Goal: Information Seeking & Learning: Find specific fact

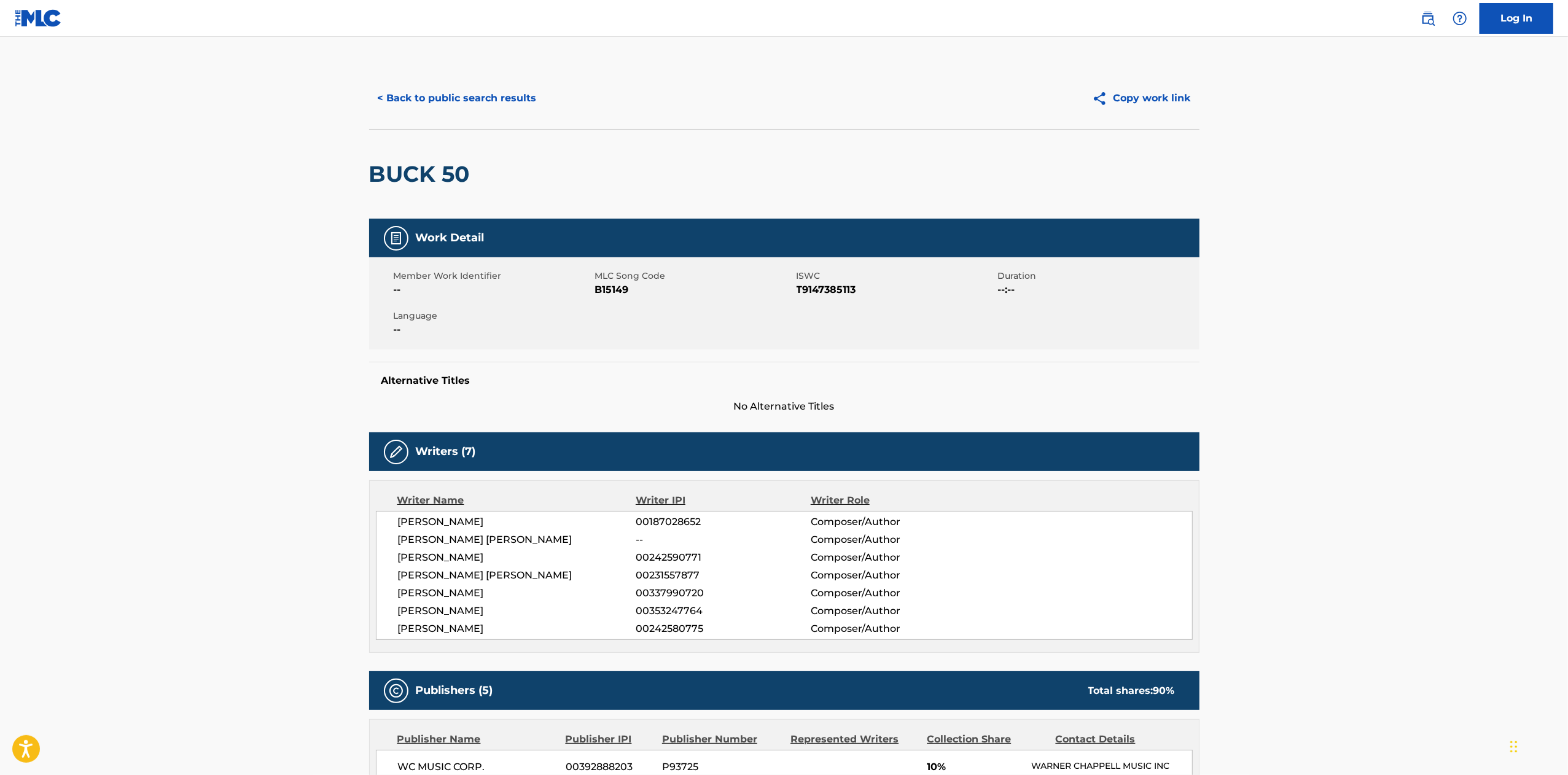
click at [463, 111] on button "< Back to public search results" at bounding box center [457, 98] width 177 height 30
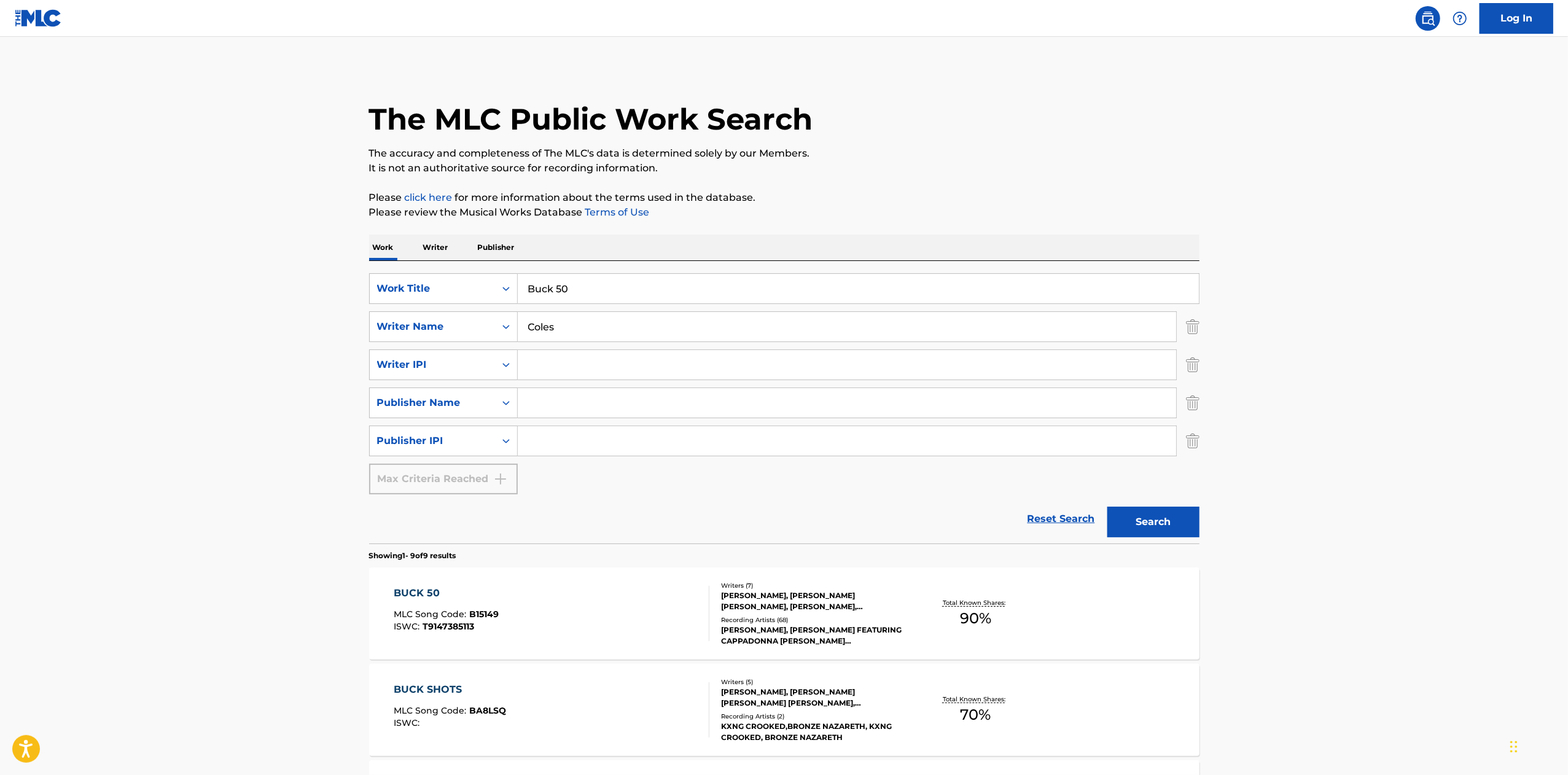
click at [607, 263] on div "SearchWithCriteriab02cc29b-5450-4e74-872a-b8c87bf07310 Work Title Buck 50 Searc…" at bounding box center [784, 403] width 831 height 283
click at [620, 294] on input "Buck 50" at bounding box center [858, 288] width 681 height 30
paste input "You Gotta Be"
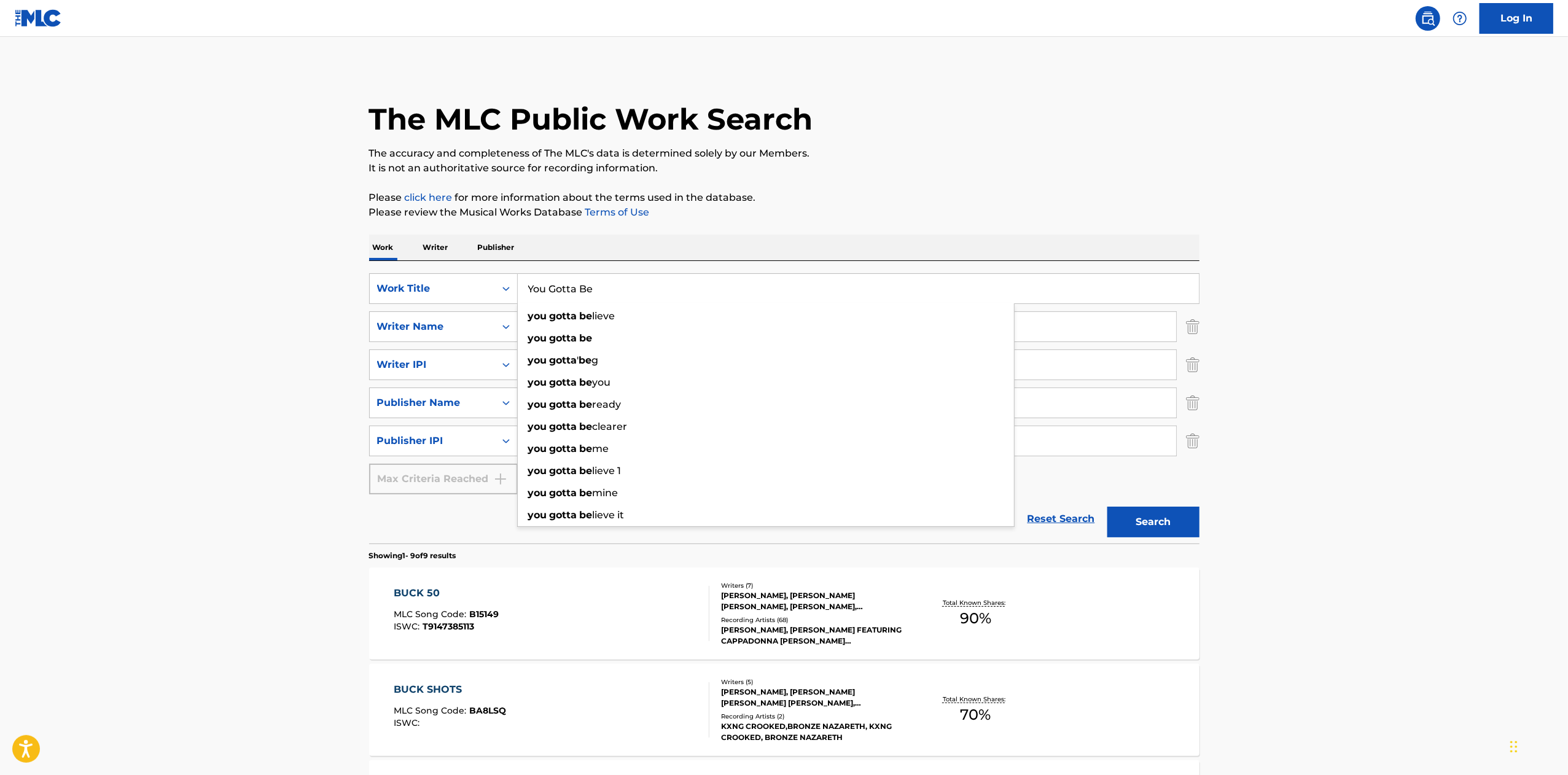
type input "You Gotta Be"
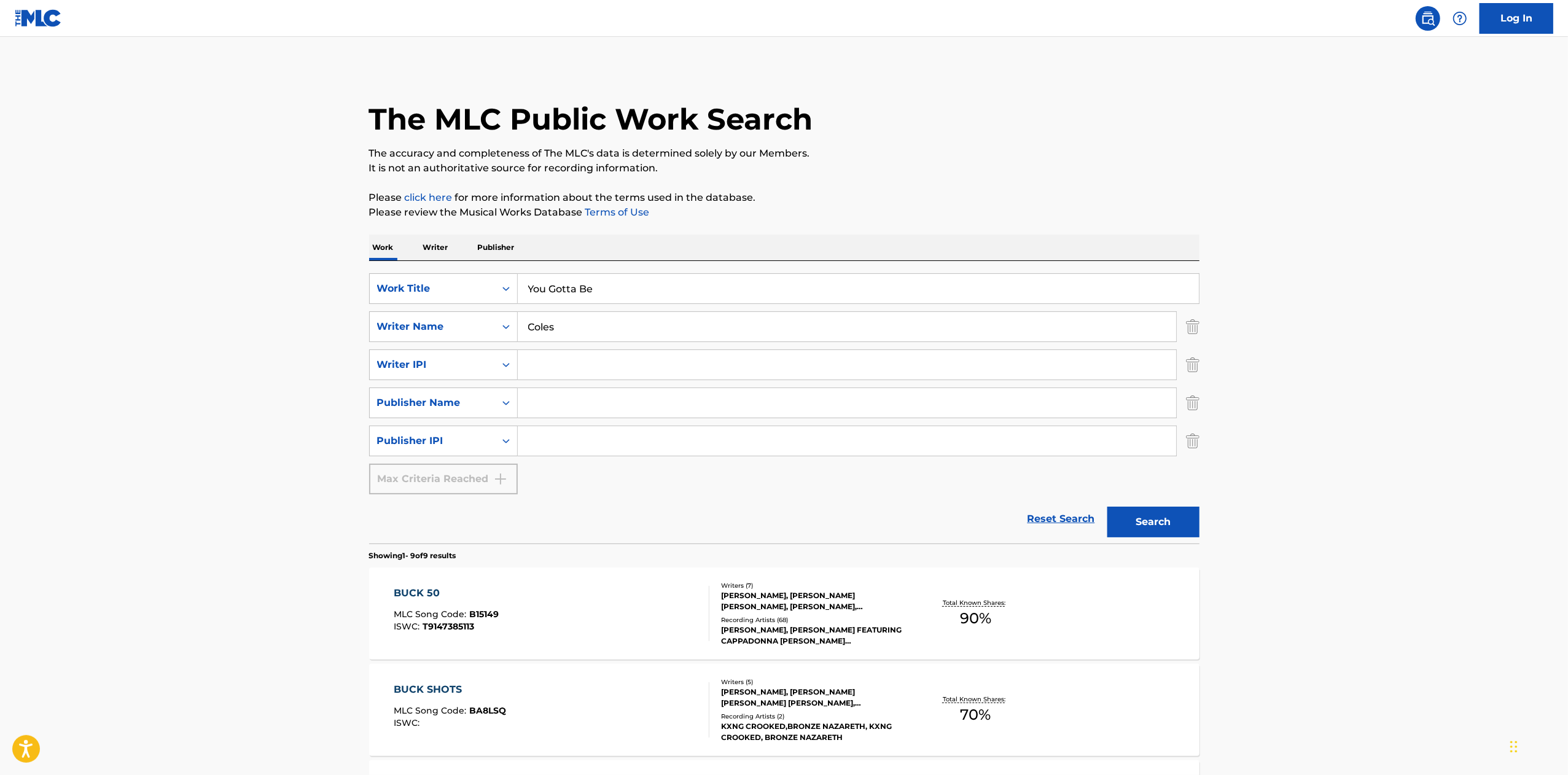
click at [784, 221] on div "The MLC Public Work Search The accuracy and completeness of The MLC's data is d…" at bounding box center [784, 778] width 860 height 1422
click at [832, 321] on input "Coles" at bounding box center [846, 327] width 658 height 30
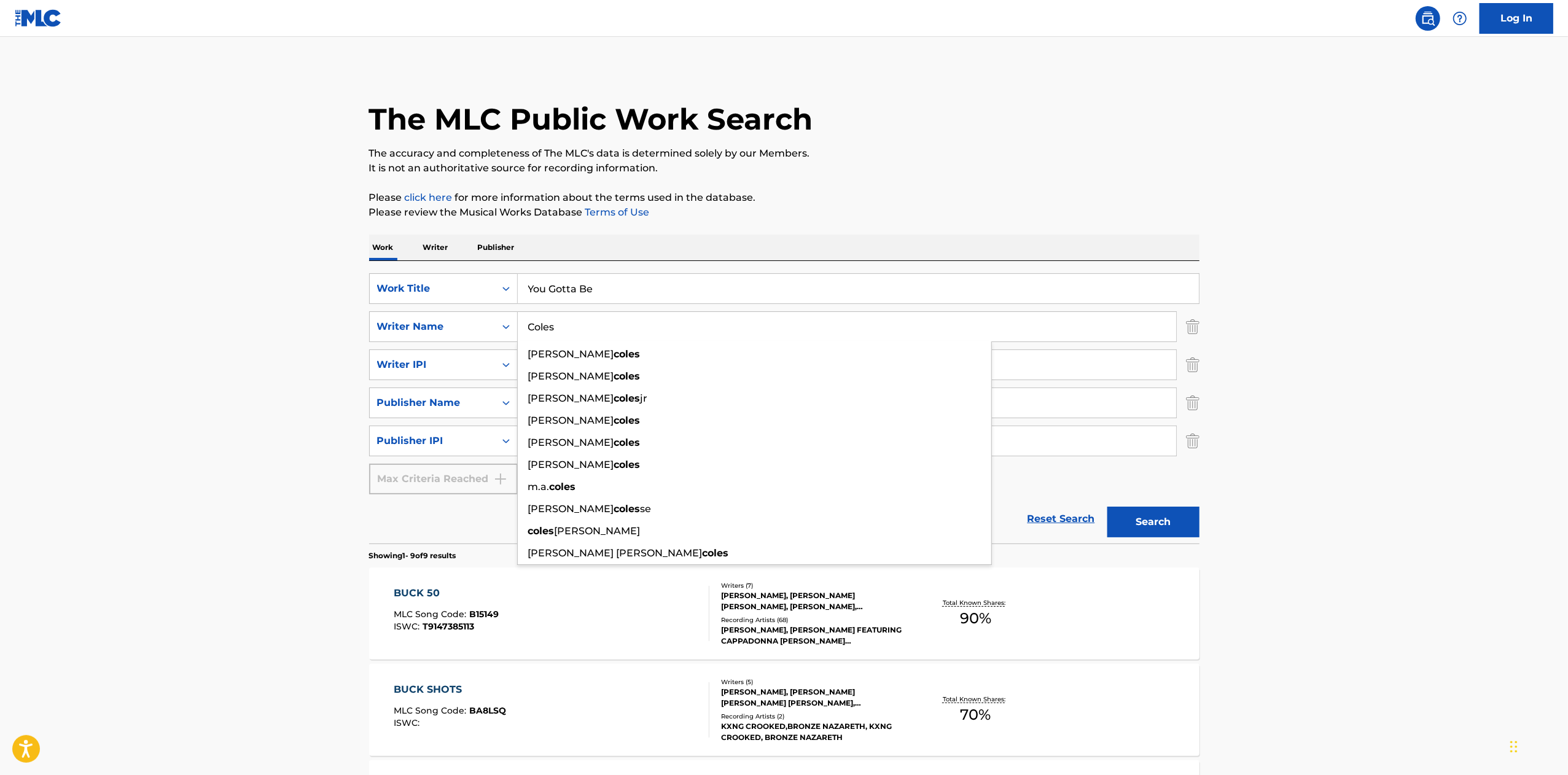
click at [832, 321] on input "Coles" at bounding box center [846, 327] width 658 height 30
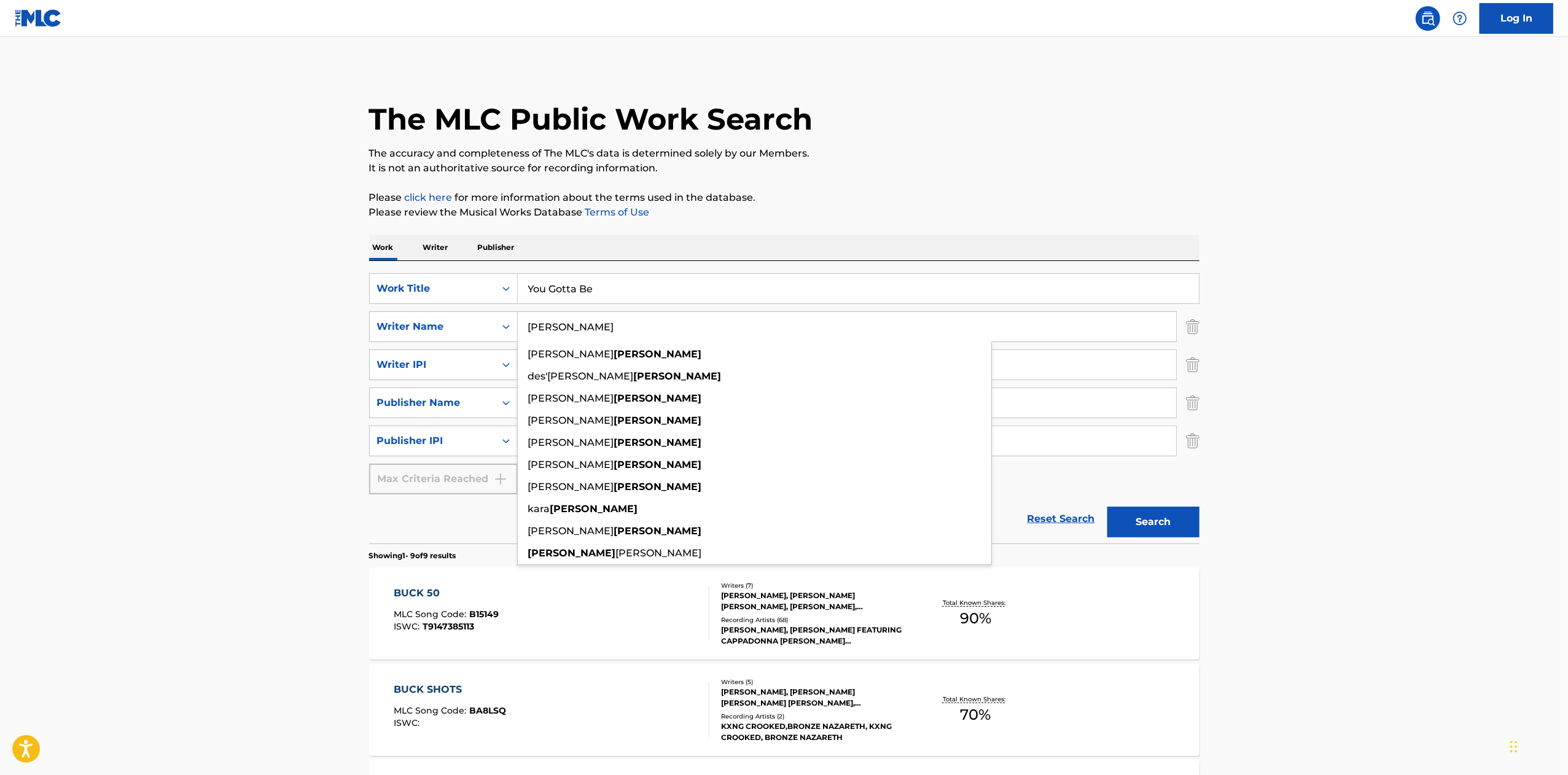
type input "[PERSON_NAME]"
click at [1108, 507] on button "Search" at bounding box center [1154, 522] width 92 height 30
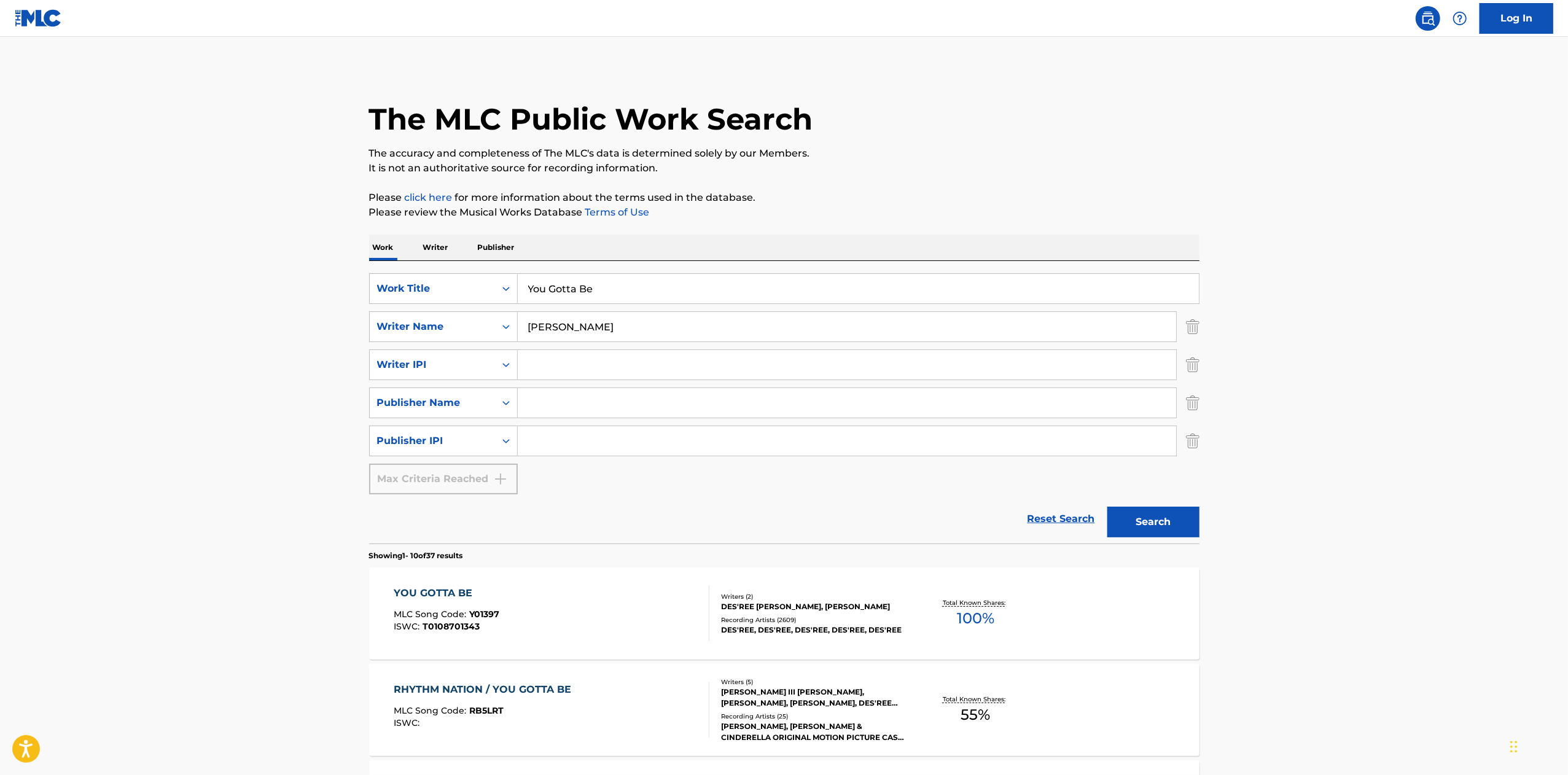
click at [599, 629] on div "YOU GOTTA BE MLC Song Code : Y01397 ISWC : T0108701343" at bounding box center [551, 613] width 316 height 55
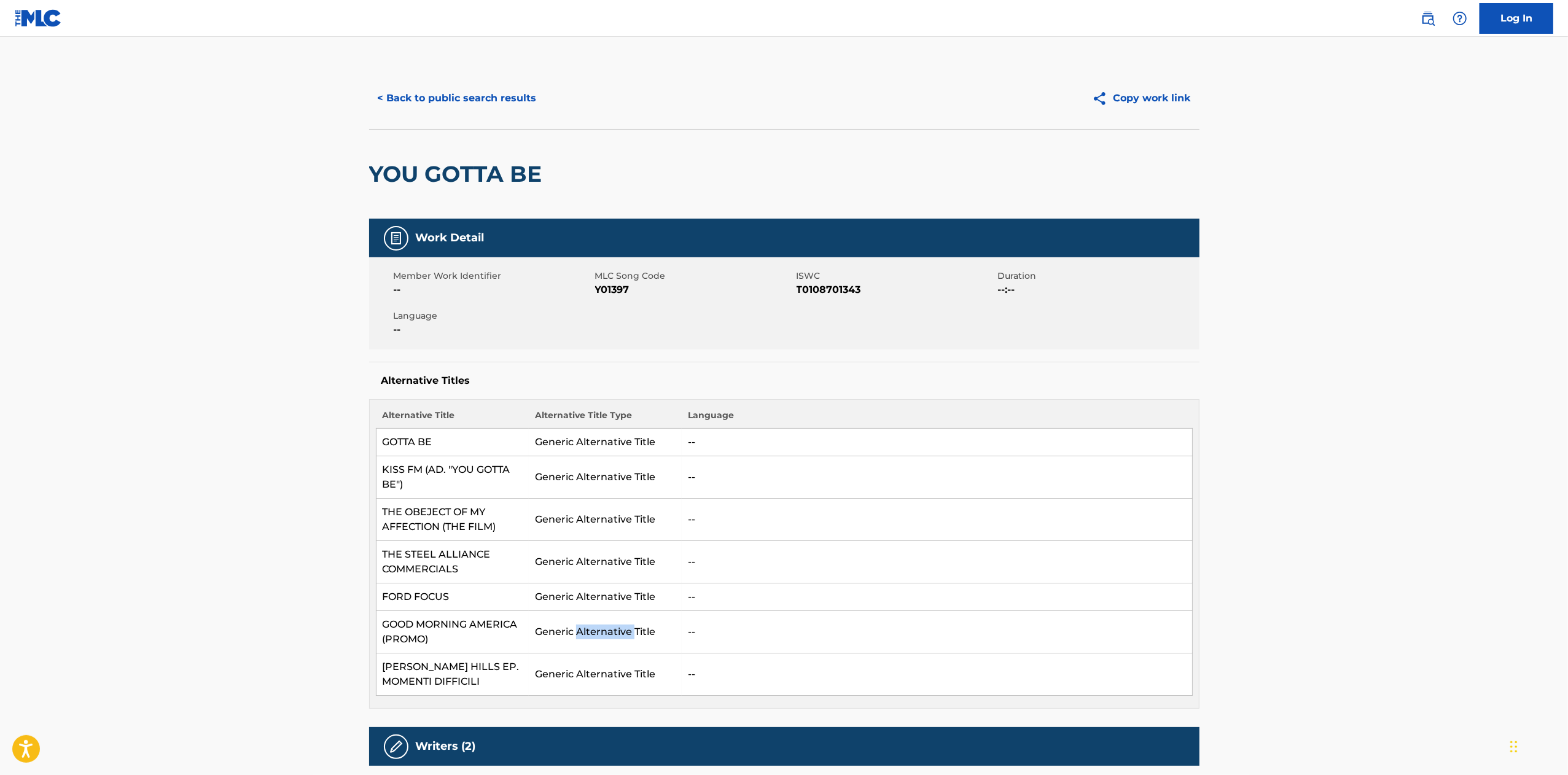
click at [599, 629] on td "Generic Alternative Title" at bounding box center [606, 633] width 153 height 43
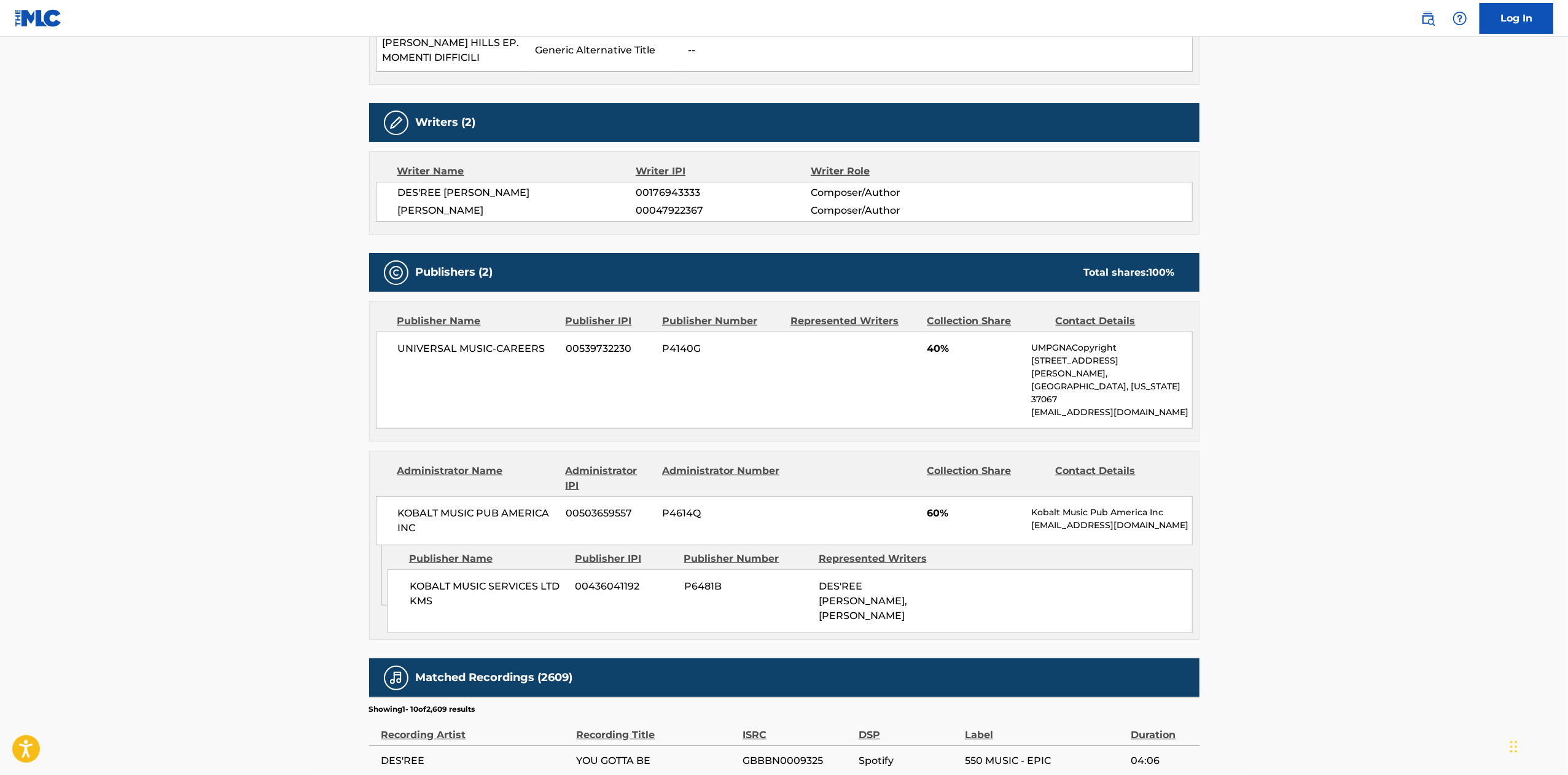
scroll to position [623, 0]
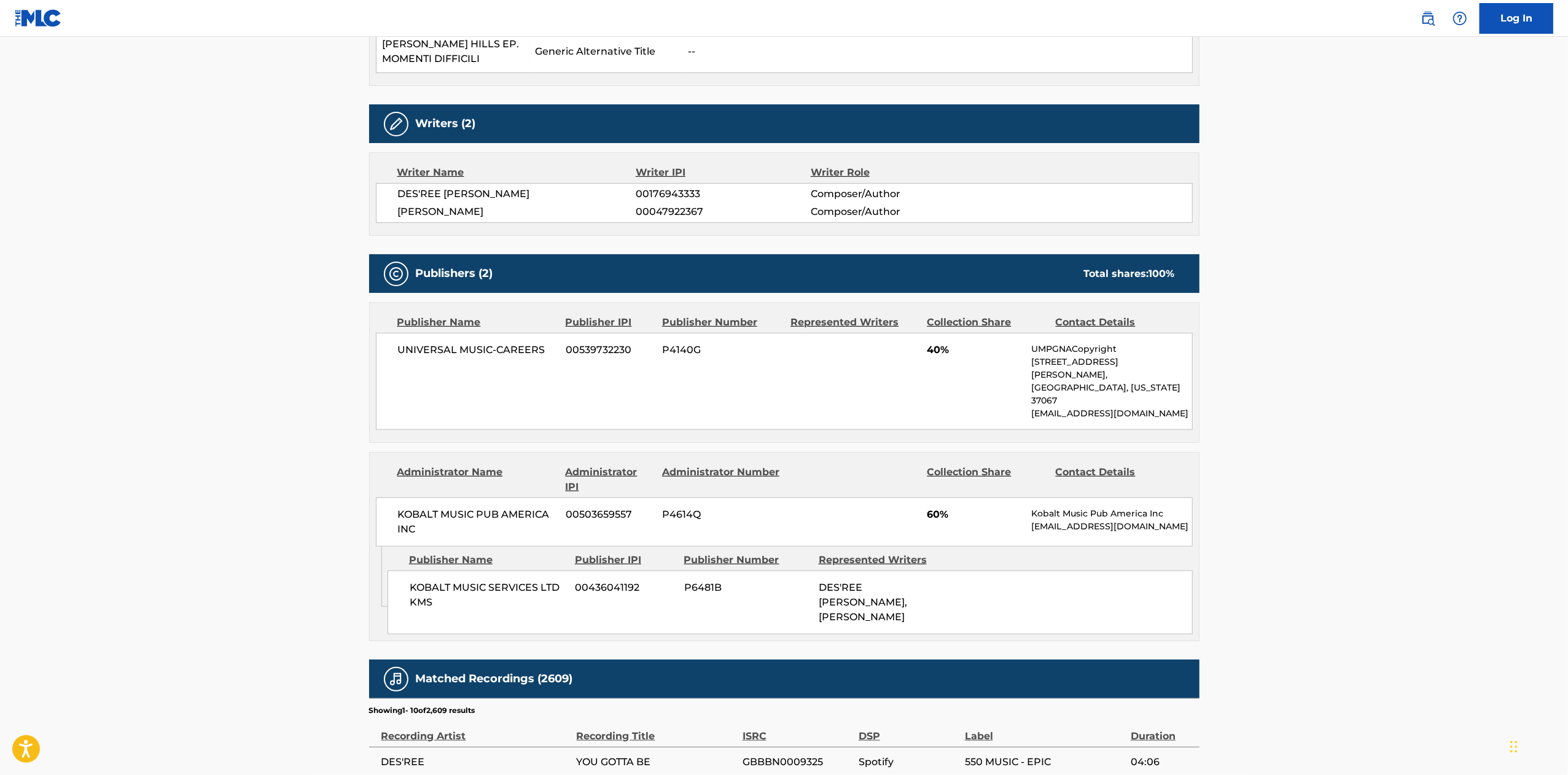
click at [576, 588] on div "KOBALT MUSIC SERVICES LTD KMS 00436041192 P6481B DES'REE [PERSON_NAME], [PERSON…" at bounding box center [791, 602] width 805 height 64
click at [496, 507] on span "KOBALT MUSIC PUB AMERICA INC" at bounding box center [477, 522] width 159 height 30
copy div "KOBALT MUSIC PUB AMERICA INC"
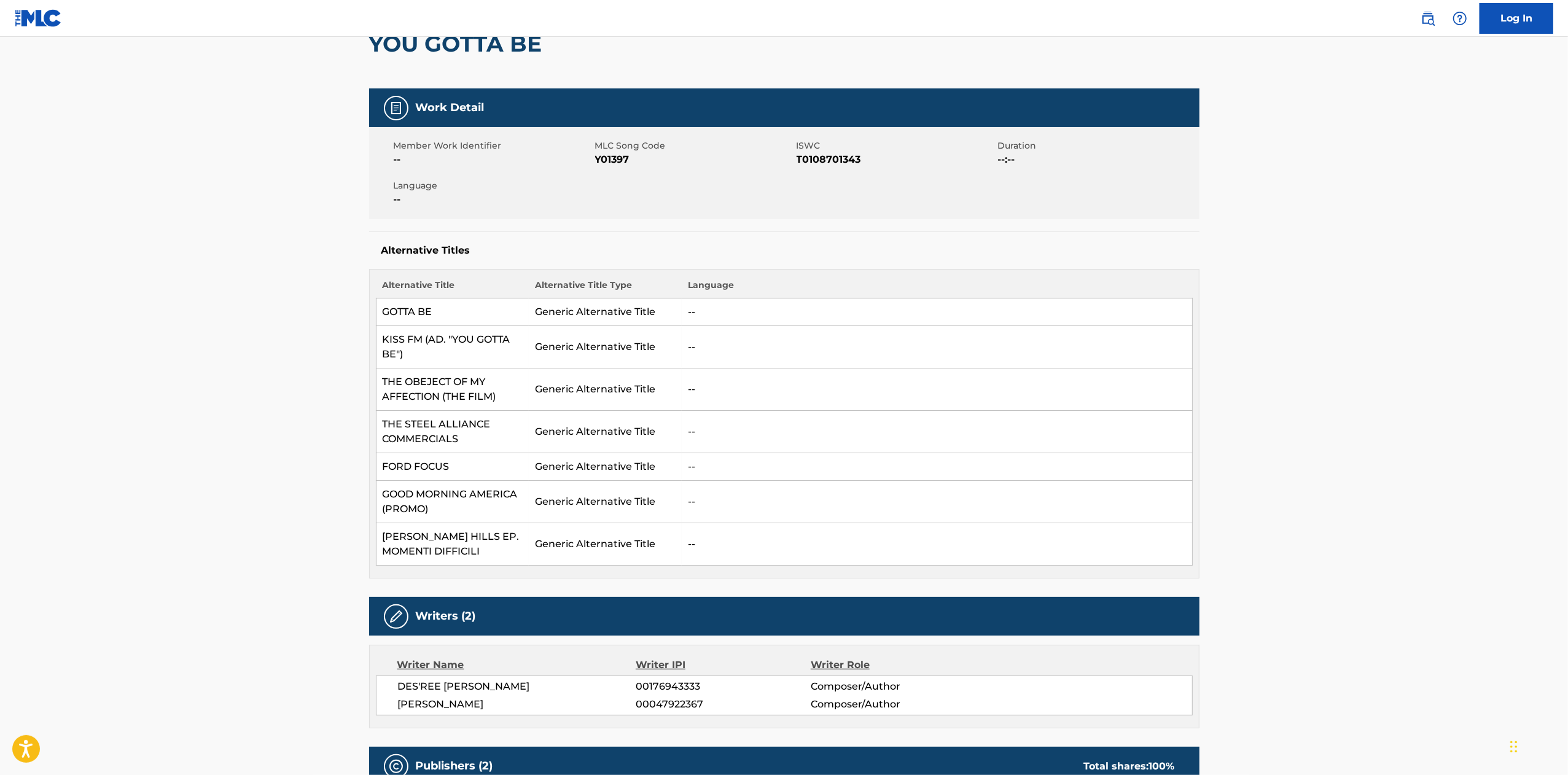
scroll to position [0, 0]
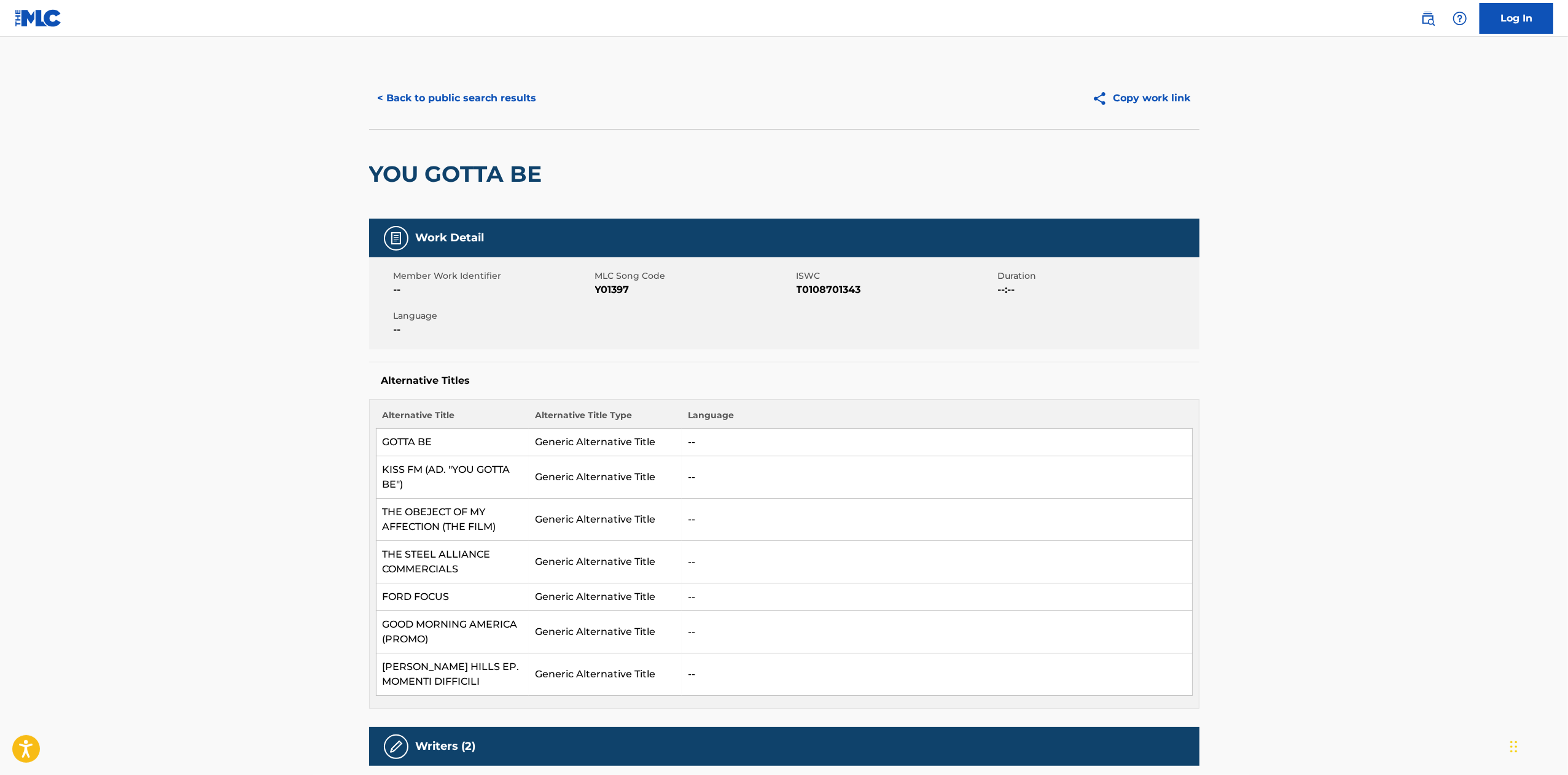
click at [632, 300] on div "Member Work Identifier -- MLC Song Code Y01397 ISWC T0108701343 Duration --:-- …" at bounding box center [784, 303] width 831 height 92
click at [623, 297] on span "Y01397" at bounding box center [694, 290] width 198 height 15
copy span "Y01397"
